Goal: Browse casually

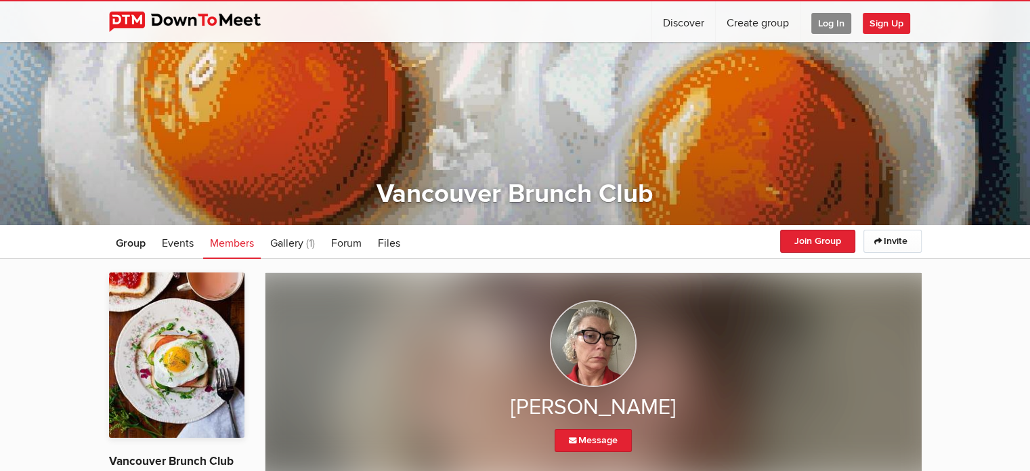
scroll to position [70, 0]
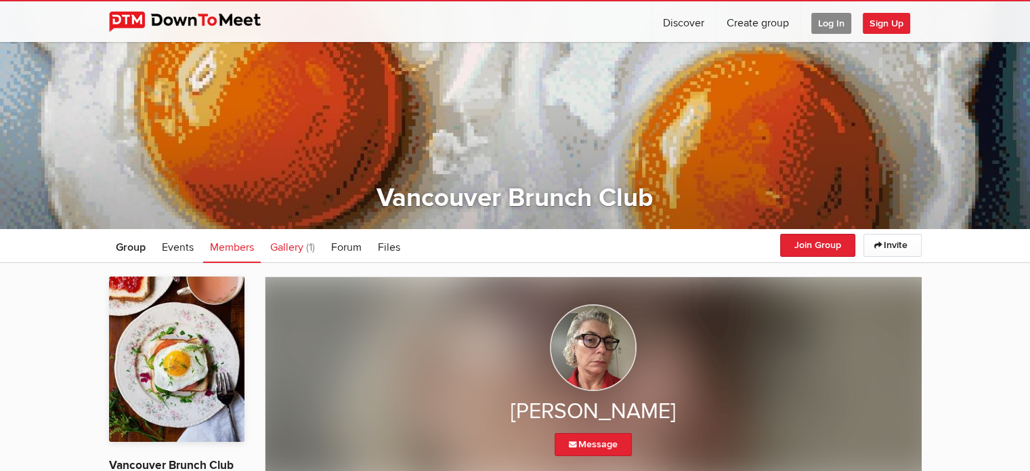
click at [300, 243] on span "Gallery" at bounding box center [286, 247] width 33 height 14
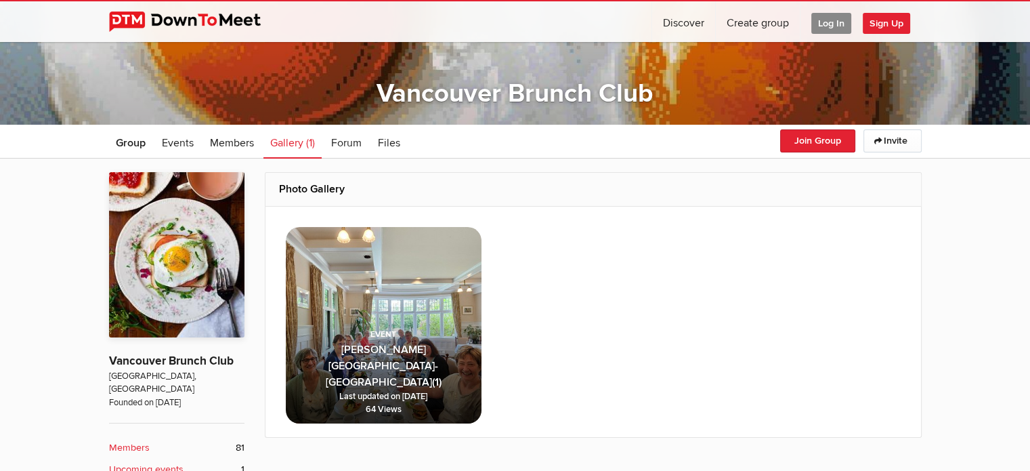
scroll to position [176, 0]
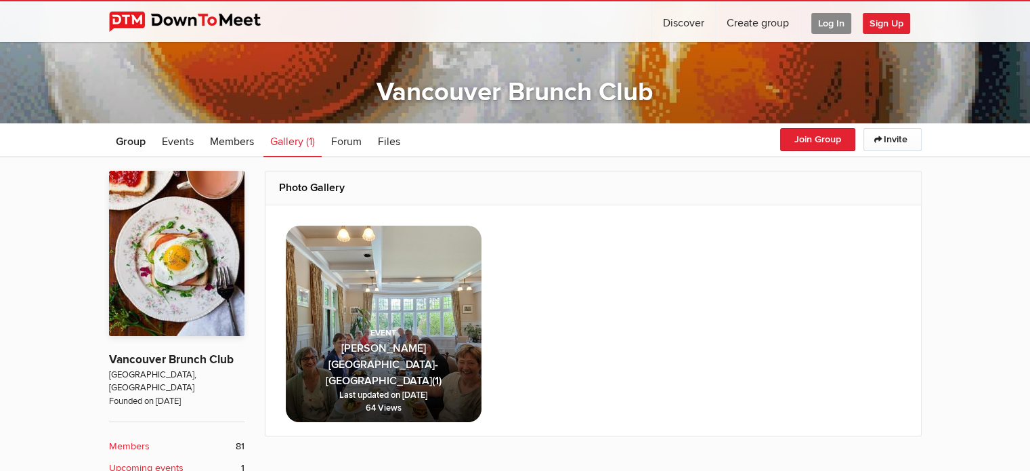
click at [393, 323] on span "[PERSON_NAME][GEOGRAPHIC_DATA]-[GEOGRAPHIC_DATA] (1) Last updated on [DATE] 64 …" at bounding box center [384, 355] width 196 height 131
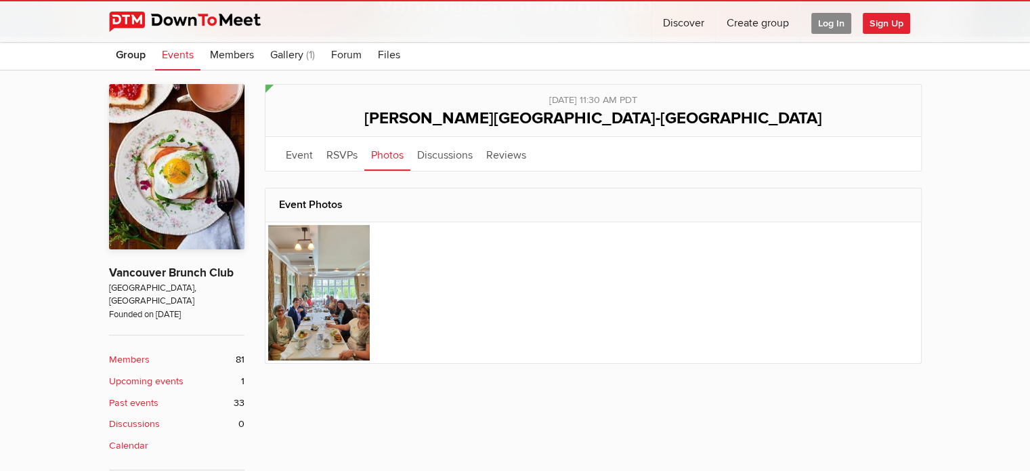
scroll to position [265, 0]
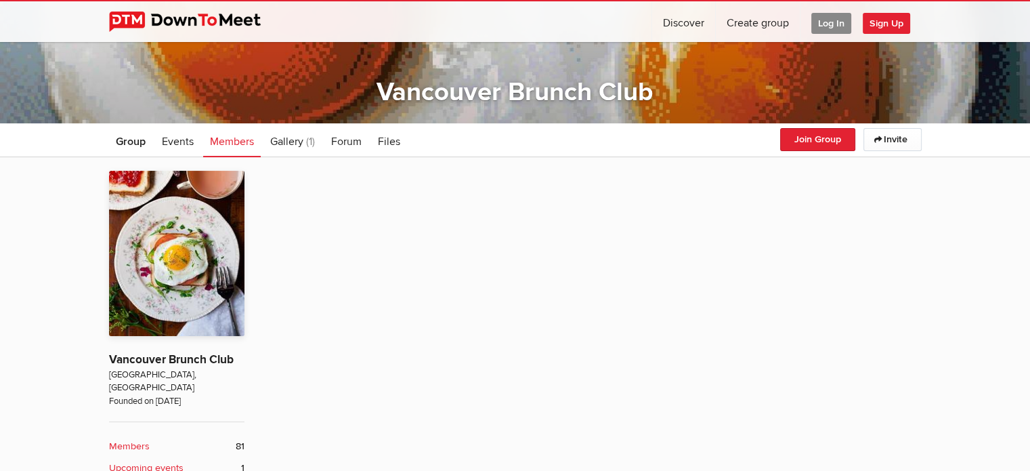
scroll to position [299, 0]
